Goal: Find contact information: Find contact information

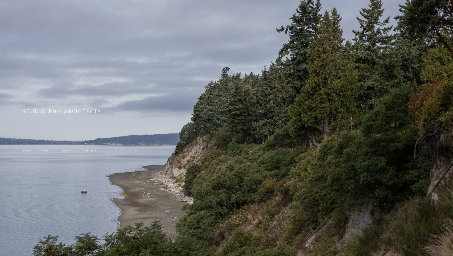
scroll to position [15, 0]
click at [29, 153] on span "work" at bounding box center [27, 150] width 9 height 5
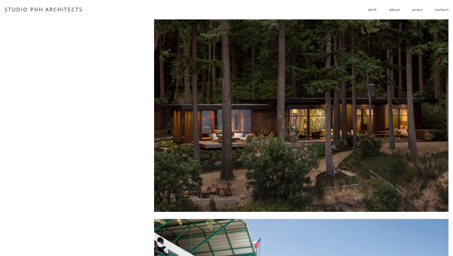
click at [390, 8] on link "about" at bounding box center [394, 9] width 10 height 9
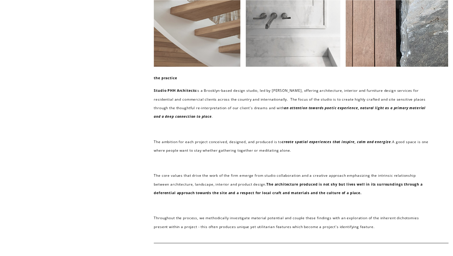
scroll to position [65, 0]
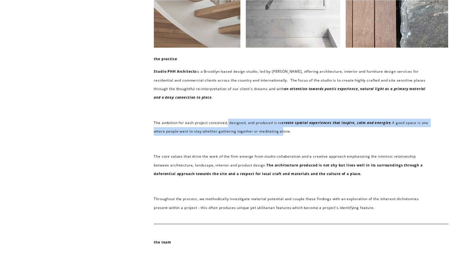
drag, startPoint x: 229, startPoint y: 124, endPoint x: 289, endPoint y: 130, distance: 60.3
click at [289, 130] on p "The ambition for each project conceived, designed, and produced is to create sp…" at bounding box center [292, 127] width 276 height 17
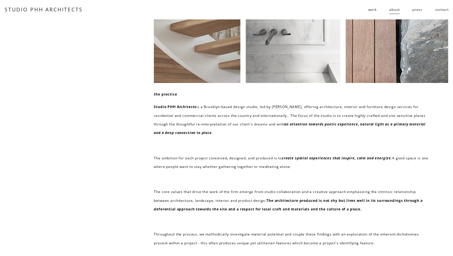
scroll to position [0, 0]
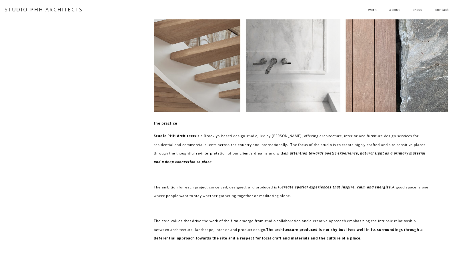
click at [440, 10] on link "contact" at bounding box center [441, 9] width 13 height 9
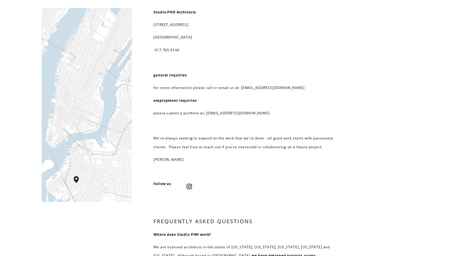
scroll to position [12, 0]
drag, startPoint x: 207, startPoint y: 112, endPoint x: 251, endPoint y: 114, distance: 44.6
click at [251, 114] on p "please submit a portfolio at: [EMAIL_ADDRESS][DOMAIN_NAME]" at bounding box center [244, 113] width 183 height 9
copy p "[EMAIL_ADDRESS][DOMAIN_NAME]"
click at [259, 131] on div "Studio PHH Architects [STREET_ADDRESS] 917.765.9140 general inquiries for more …" at bounding box center [244, 85] width 183 height 156
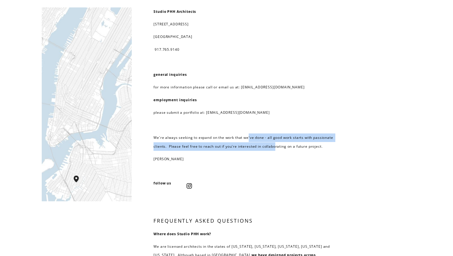
drag, startPoint x: 249, startPoint y: 137, endPoint x: 276, endPoint y: 148, distance: 29.1
click at [276, 148] on p "We're always seeking to expand on the work that we've done - all good work star…" at bounding box center [244, 142] width 183 height 17
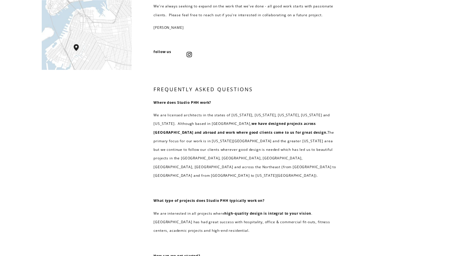
scroll to position [0, 0]
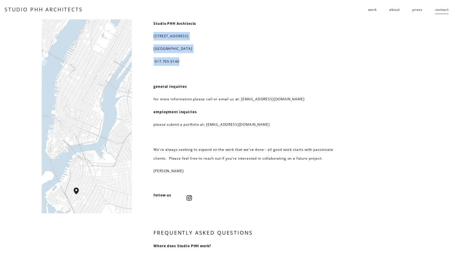
drag, startPoint x: 154, startPoint y: 35, endPoint x: 193, endPoint y: 64, distance: 48.8
click at [193, 64] on div "Studio PHH Architects [STREET_ADDRESS] 917.765.9140 general inquiries for more …" at bounding box center [244, 97] width 183 height 156
copy div "[STREET_ADDRESS] 917.765.9140"
click at [273, 185] on div "Studio PHH Architects [STREET_ADDRESS] 917.765.9140 general inquiries for more …" at bounding box center [226, 241] width 453 height 444
